Goal: Task Accomplishment & Management: Manage account settings

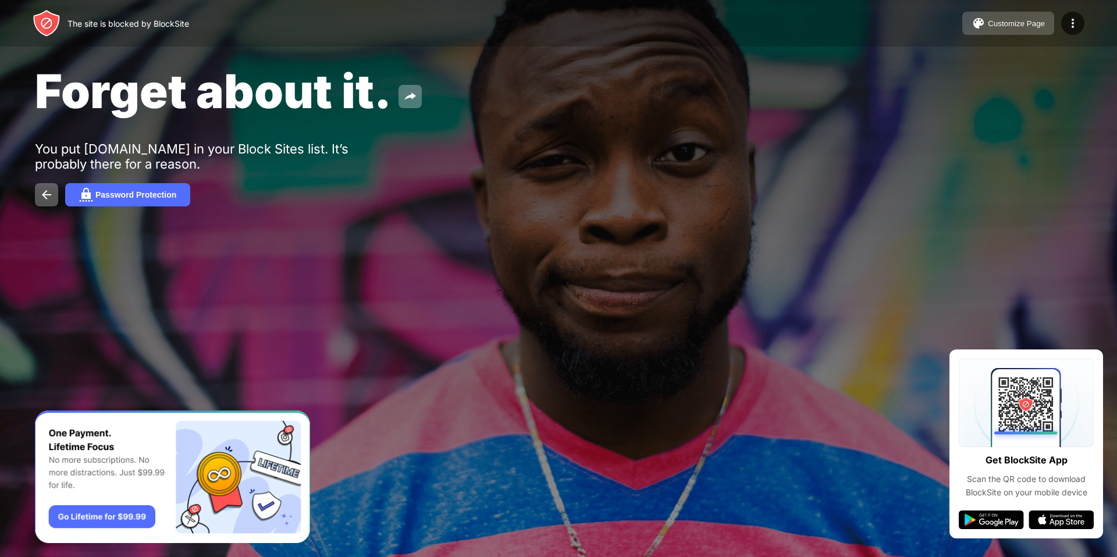
click at [1000, 29] on button "Customize Page" at bounding box center [1008, 23] width 92 height 23
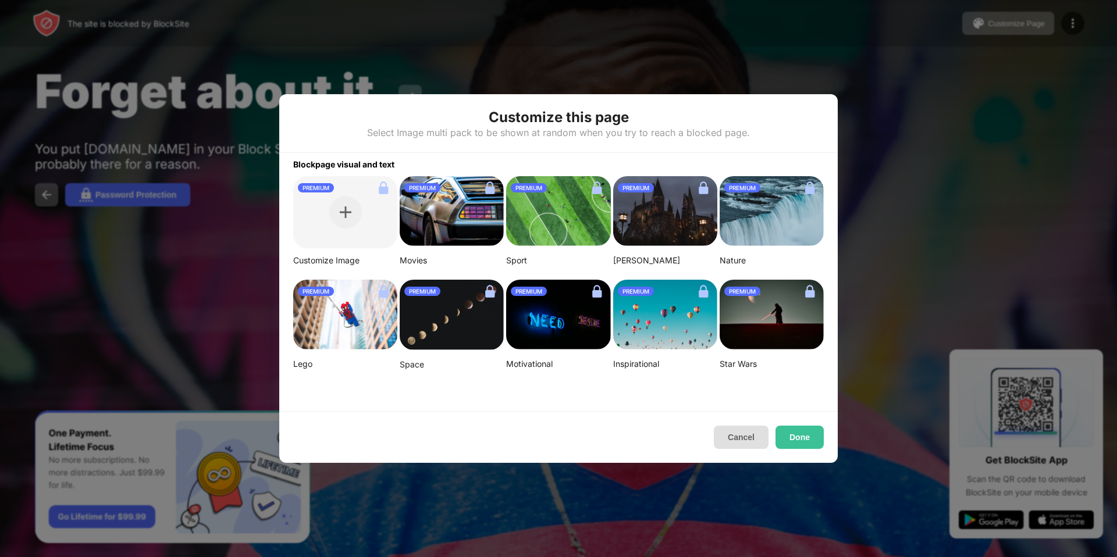
click at [740, 442] on button "Cancel" at bounding box center [741, 437] width 55 height 23
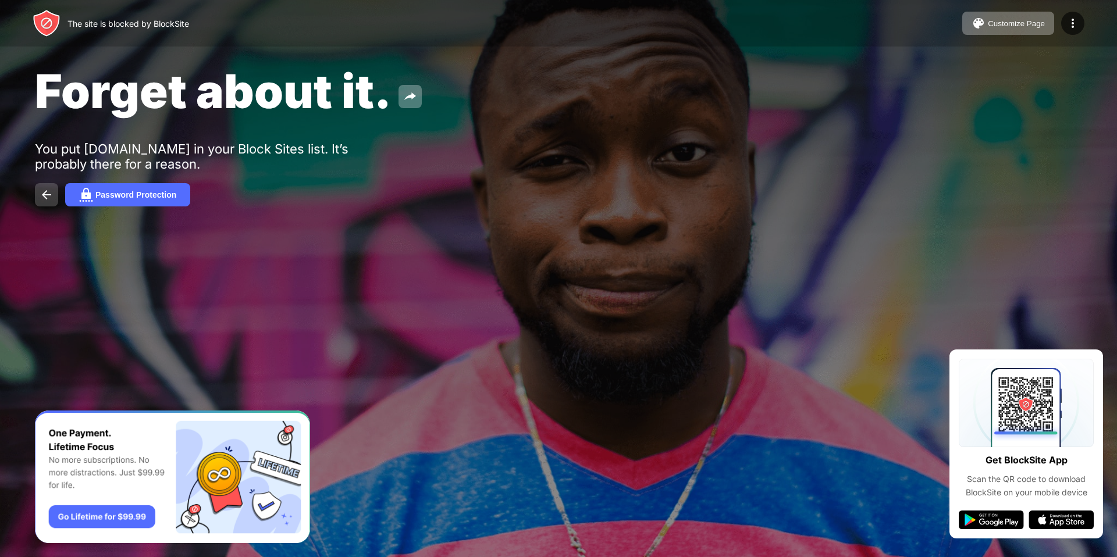
click at [49, 189] on img at bounding box center [47, 195] width 14 height 14
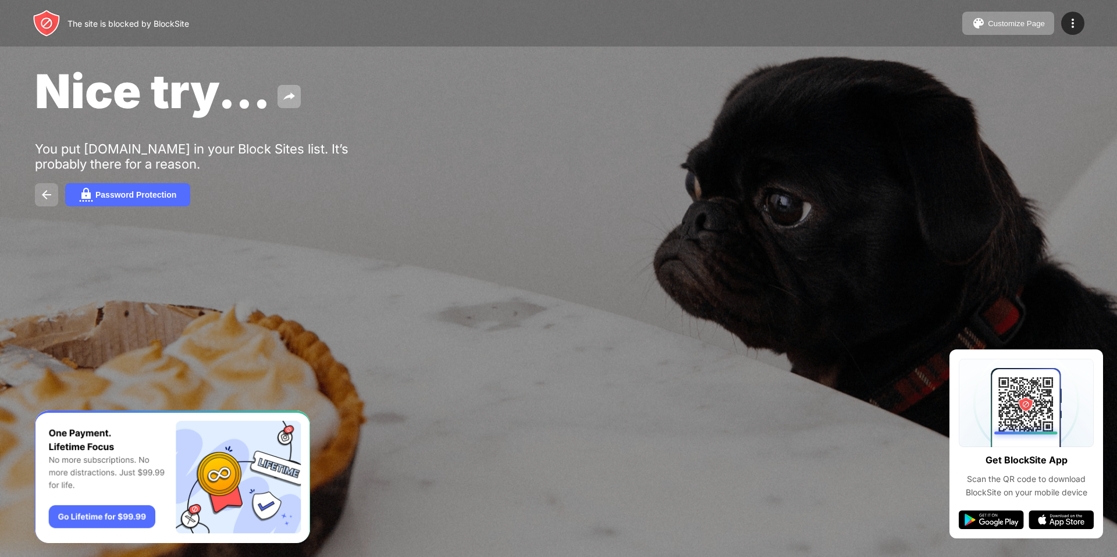
click at [47, 193] on img at bounding box center [47, 195] width 14 height 14
